Goal: Information Seeking & Learning: Learn about a topic

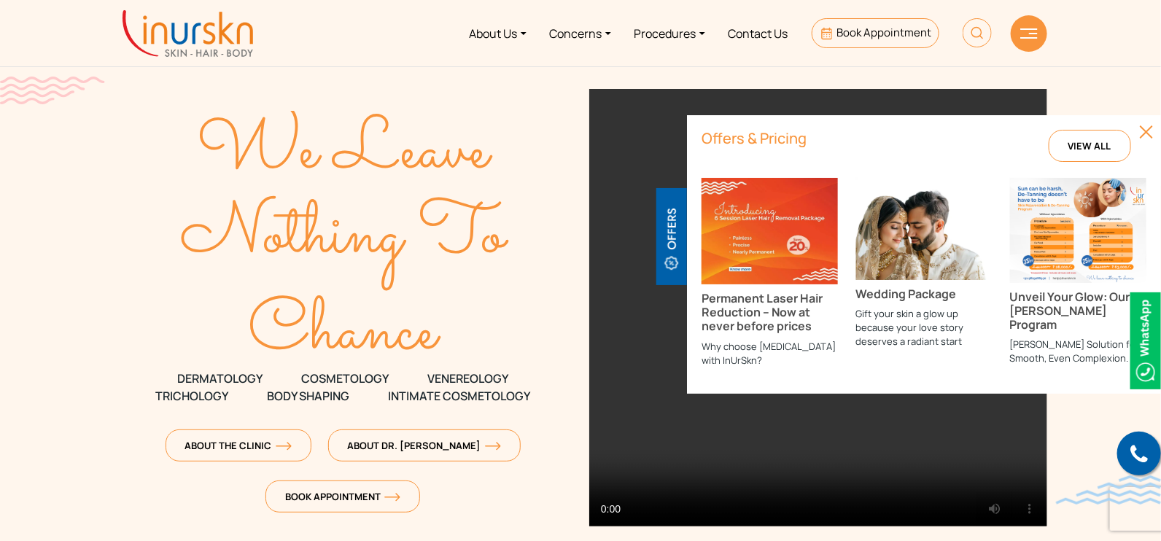
click at [1065, 152] on link "View All" at bounding box center [1089, 146] width 82 height 32
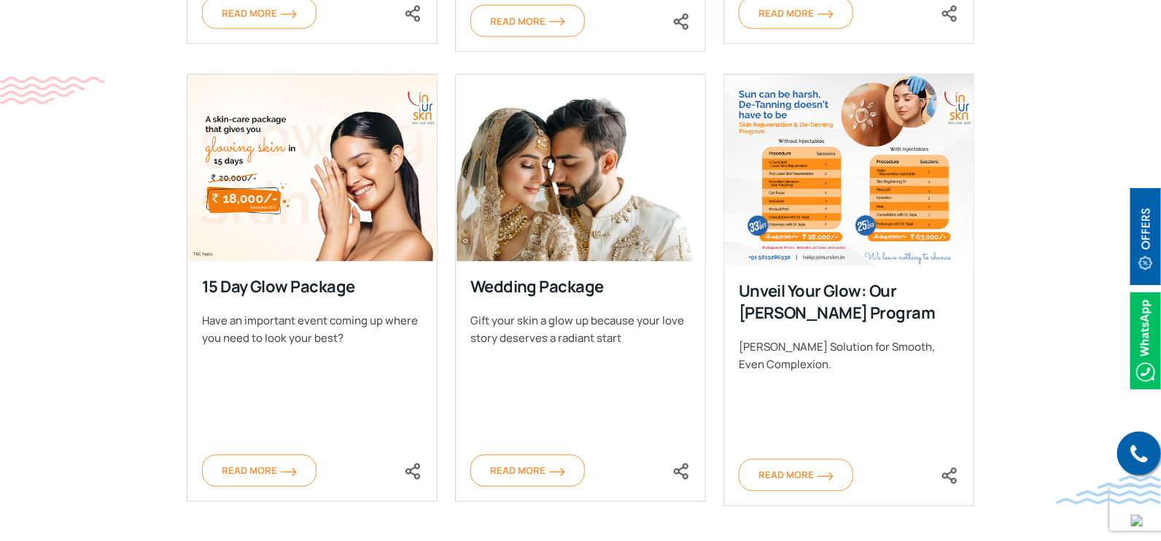
scroll to position [728, 0]
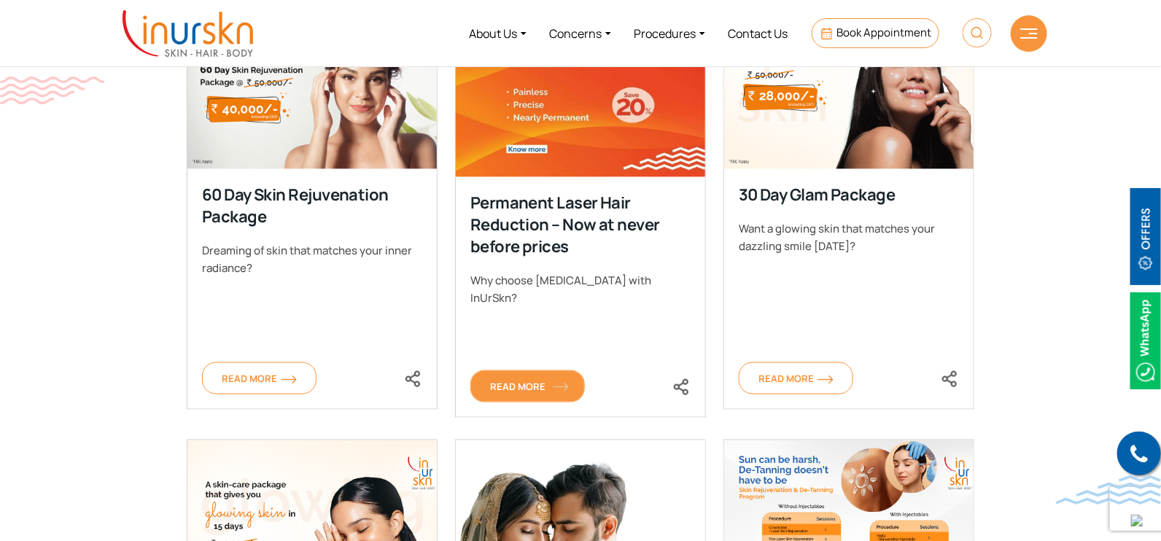
click at [513, 380] on span "Read More" at bounding box center [527, 386] width 75 height 13
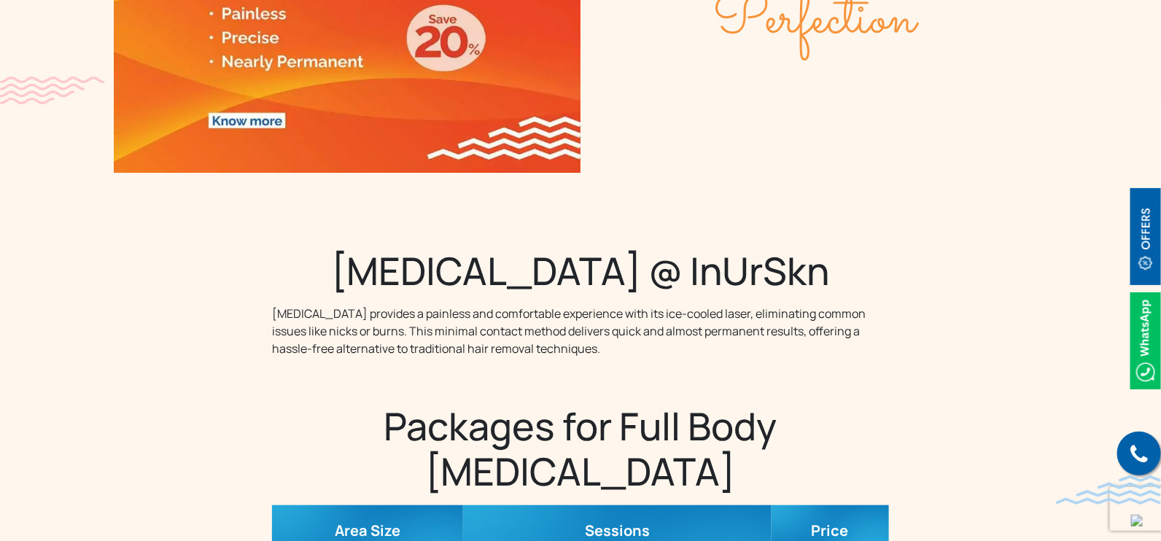
scroll to position [547, 0]
